Goal: Task Accomplishment & Management: Manage account settings

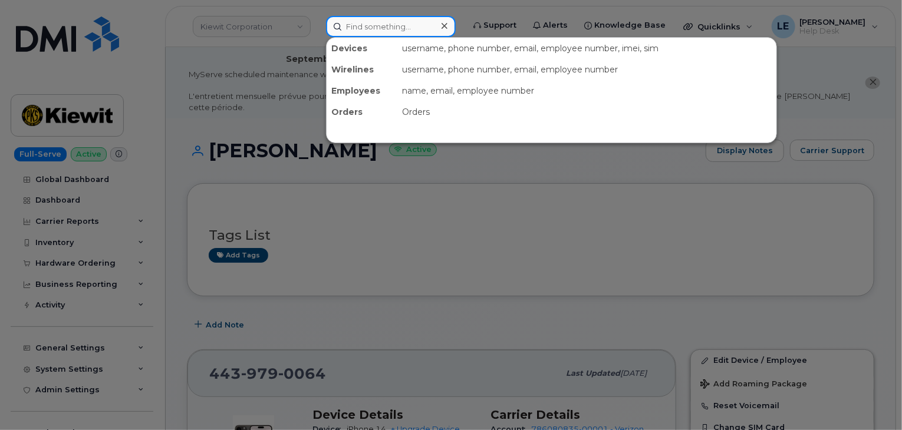
click at [417, 28] on input at bounding box center [391, 26] width 130 height 21
paste input "[PERSON_NAME][EMAIL_ADDRESS][PERSON_NAME][PERSON_NAME][DOMAIN_NAME]"
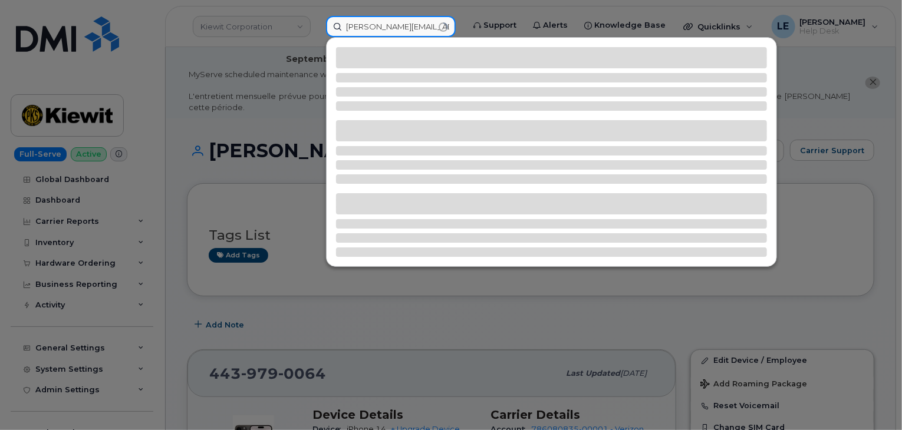
type input "[PERSON_NAME][EMAIL_ADDRESS][PERSON_NAME][PERSON_NAME][DOMAIN_NAME]"
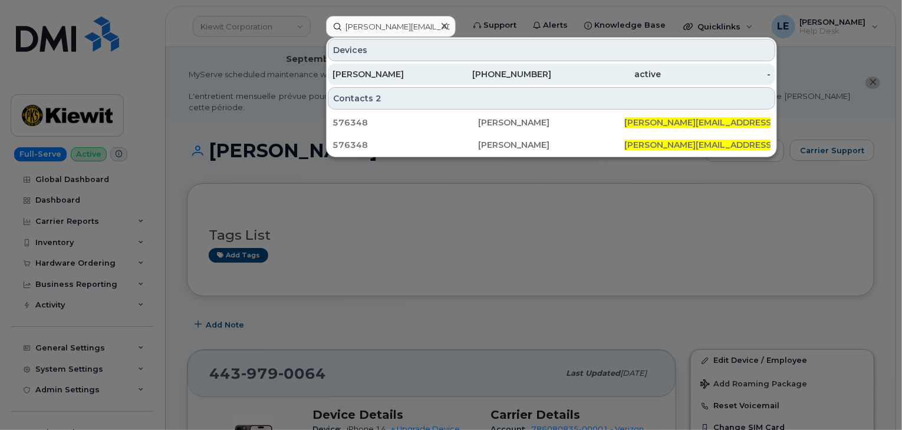
click at [436, 73] on div "[PERSON_NAME]" at bounding box center [388, 74] width 110 height 12
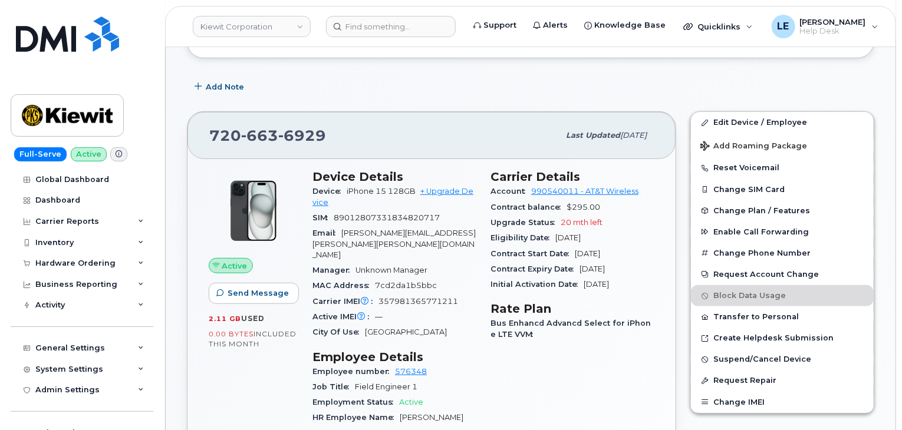
scroll to position [236, 0]
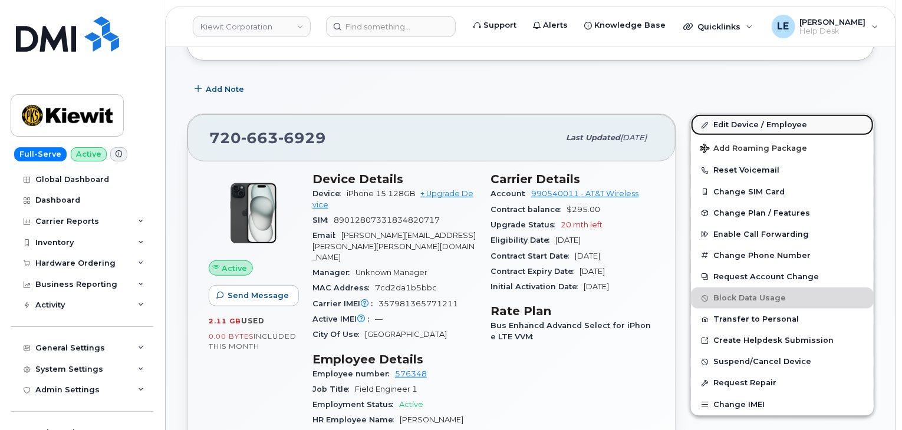
click at [731, 114] on link "Edit Device / Employee" at bounding box center [782, 124] width 183 height 21
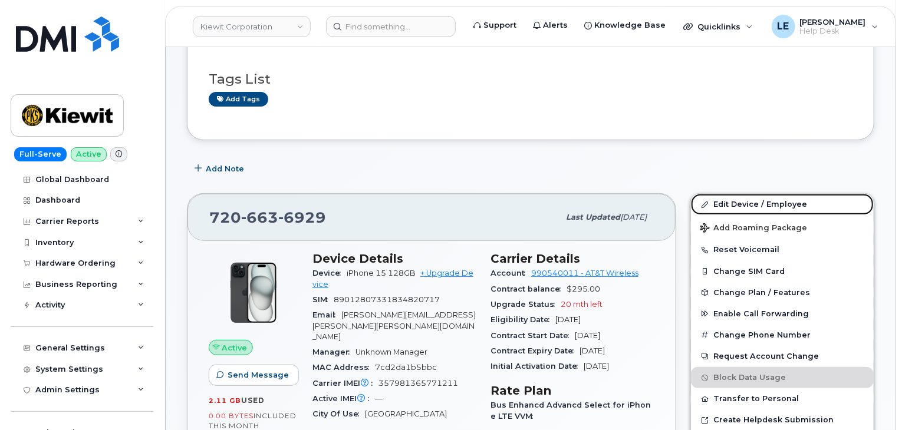
scroll to position [177, 0]
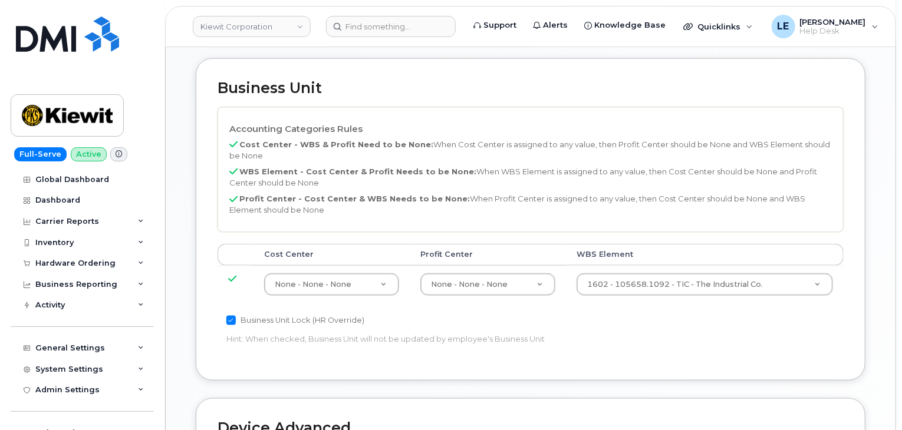
scroll to position [591, 0]
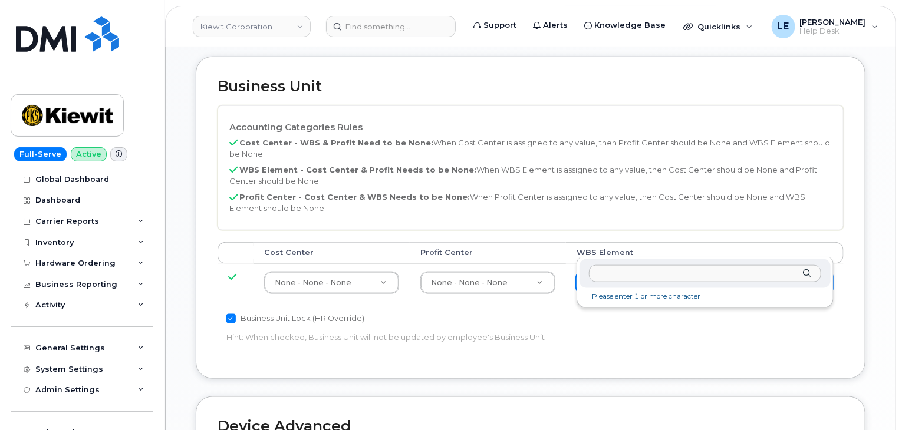
click at [681, 284] on div at bounding box center [705, 273] width 251 height 29
click at [676, 274] on input "text" at bounding box center [705, 273] width 232 height 17
paste input "105056.1223"
type input "105056.1223"
type input "33815888"
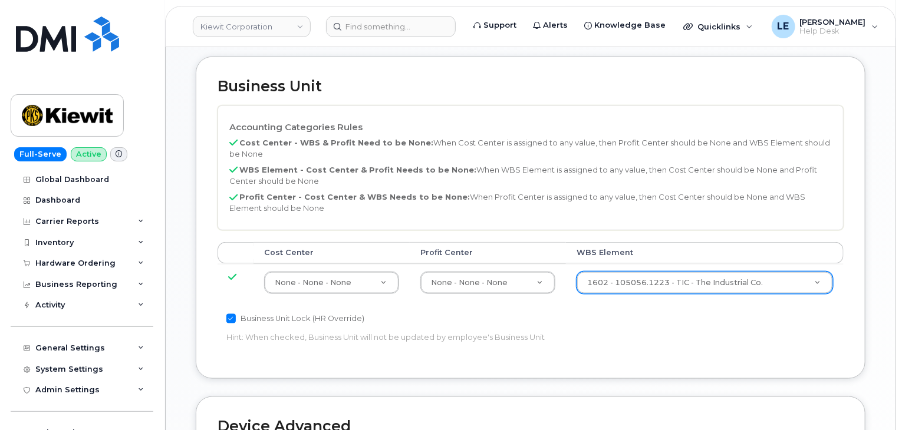
click at [659, 289] on div "Accounting Categories Rules Cost Center - WBS & Profit Need to be None: When Co…" at bounding box center [531, 232] width 626 height 252
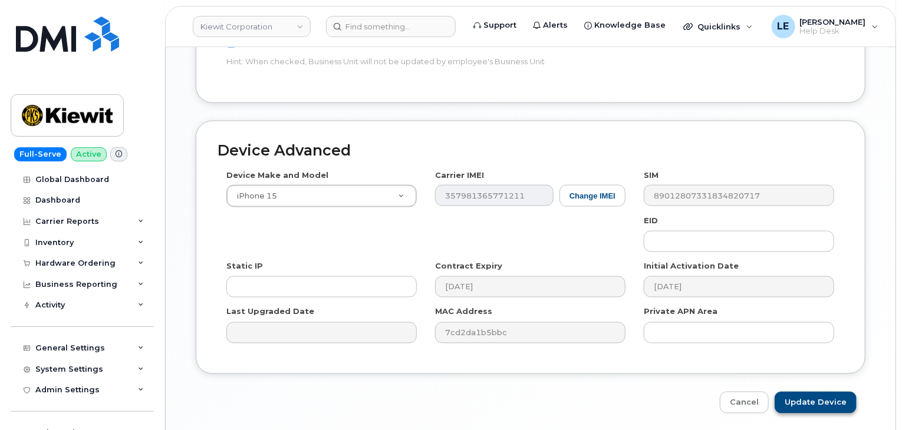
scroll to position [872, 0]
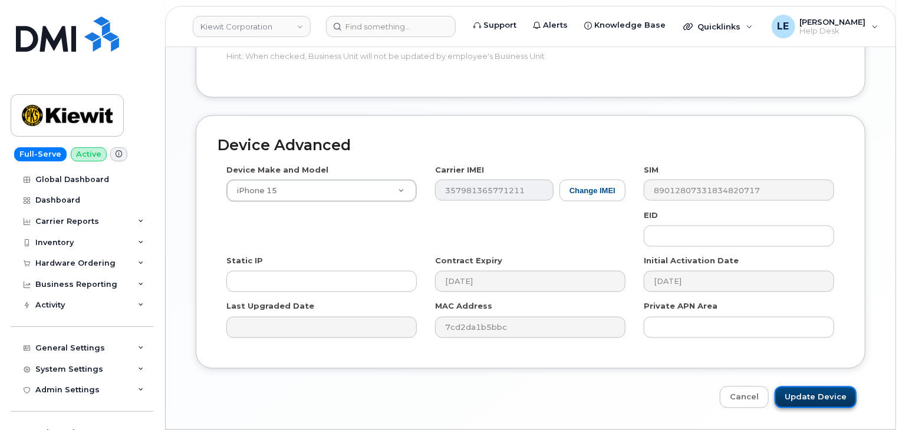
click at [834, 387] on input "Update Device" at bounding box center [816, 398] width 82 height 22
type input "Saving..."
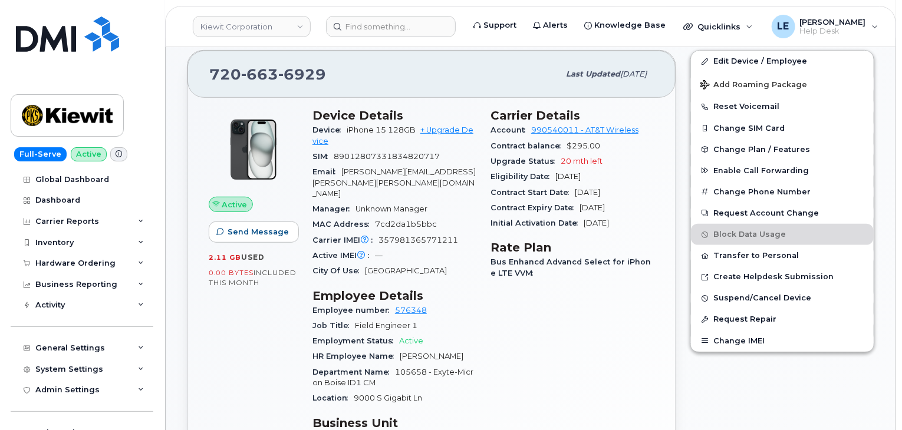
scroll to position [236, 0]
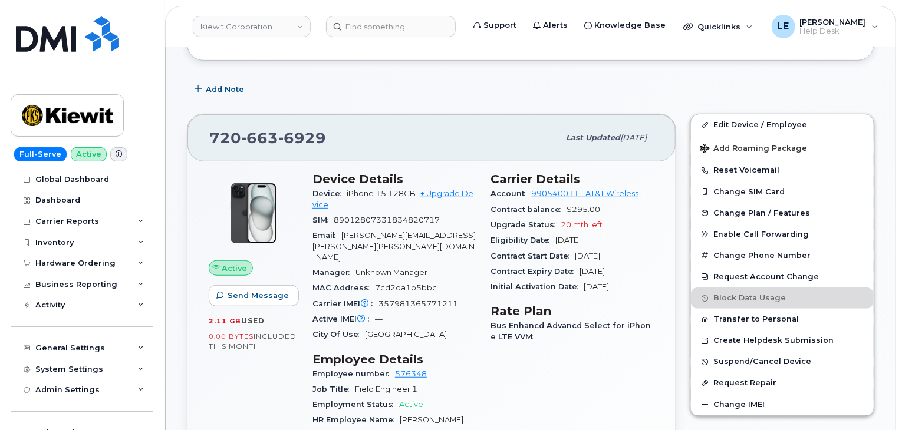
click at [9, 68] on div "Full-Serve Active Global Dashboard Dashboard Carrier Reports Monthly Billing Da…" at bounding box center [80, 215] width 160 height 430
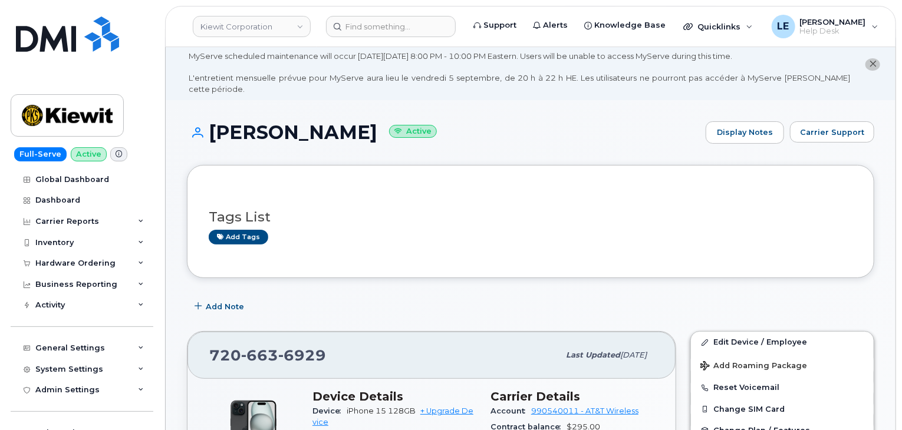
scroll to position [0, 0]
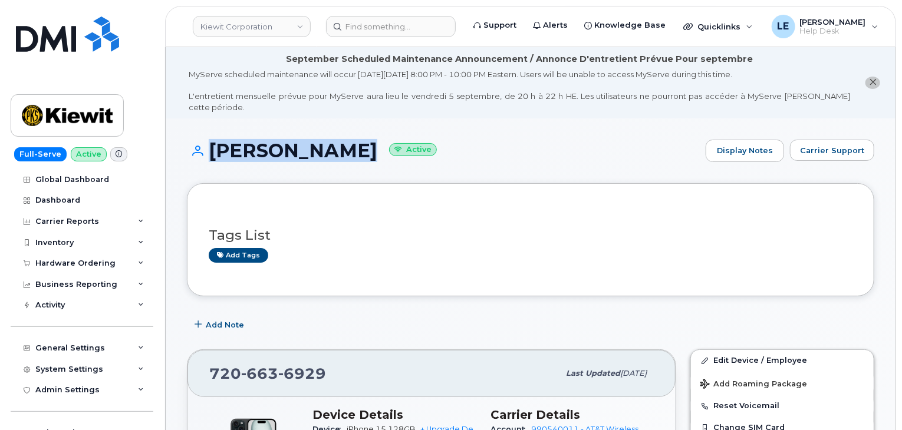
drag, startPoint x: 361, startPoint y: 142, endPoint x: 202, endPoint y: 144, distance: 158.6
click at [203, 144] on h1 "SIMEON SMITH Active" at bounding box center [443, 150] width 513 height 21
click at [195, 146] on icon at bounding box center [195, 151] width 16 height 11
drag, startPoint x: 189, startPoint y: 140, endPoint x: 355, endPoint y: 141, distance: 166.3
click at [355, 141] on h1 "SIMEON SMITH Active" at bounding box center [443, 150] width 513 height 21
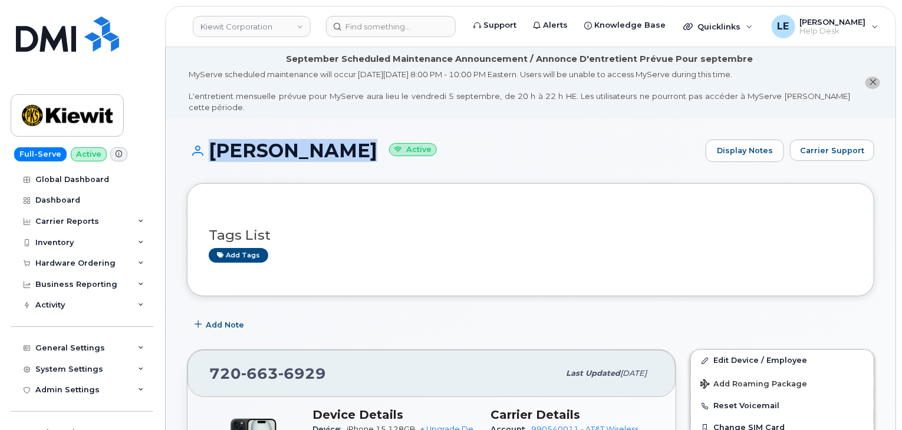
click at [355, 141] on h1 "SIMEON SMITH Active" at bounding box center [443, 150] width 513 height 21
drag, startPoint x: 358, startPoint y: 143, endPoint x: 198, endPoint y: 151, distance: 160.0
click at [198, 151] on div "SIMEON SMITH Active Display Notes Carrier Support" at bounding box center [531, 162] width 688 height 44
click at [196, 150] on div "SIMEON SMITH Active Display Notes Carrier Support" at bounding box center [531, 151] width 688 height 22
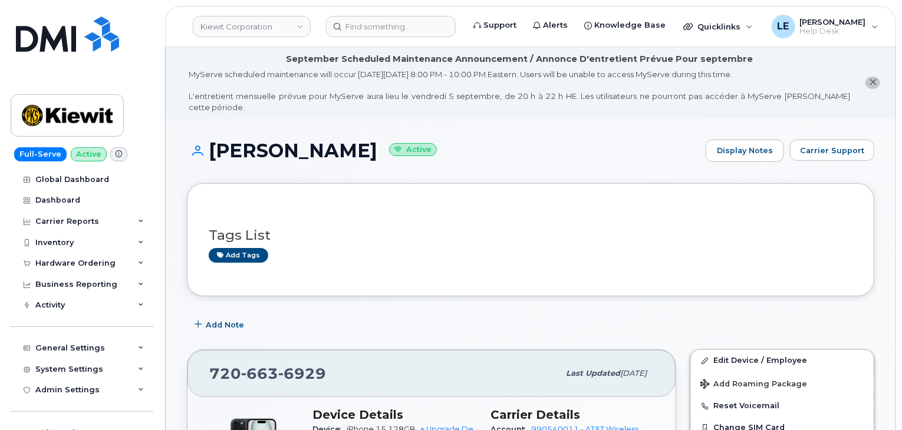
click at [496, 218] on div "Tags List Add tags" at bounding box center [531, 240] width 644 height 45
click at [227, 143] on h1 "SIMEON SMITH Active" at bounding box center [443, 150] width 513 height 21
click at [415, 183] on div "Tags List Add tags" at bounding box center [531, 239] width 688 height 113
click at [370, 21] on input at bounding box center [391, 26] width 130 height 21
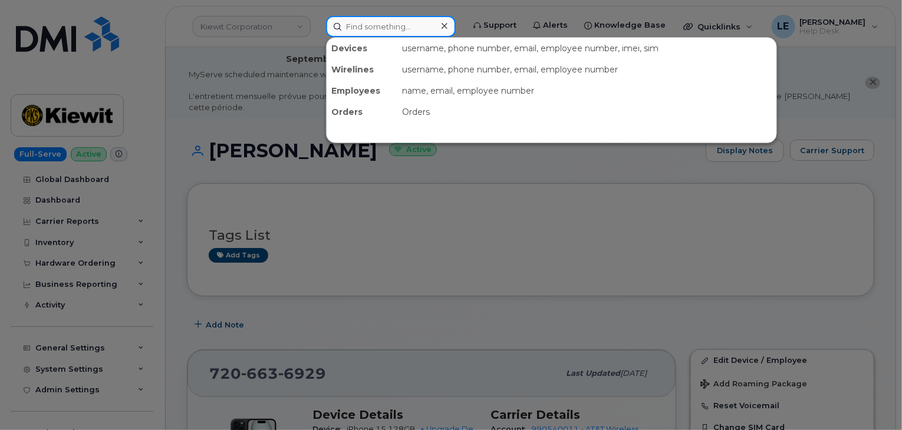
paste input "407486"
type input "407486"
